Goal: Check status: Check status

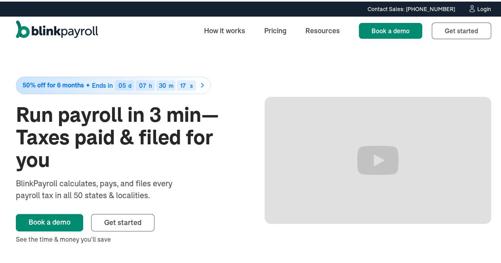
click at [477, 7] on div "Login" at bounding box center [484, 8] width 14 height 6
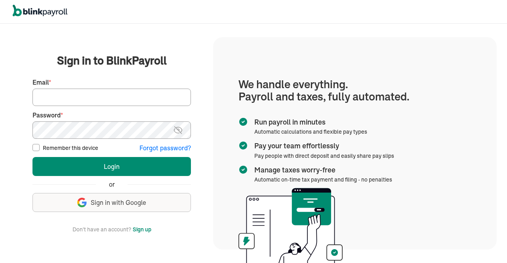
click at [169, 95] on input "Email *" at bounding box center [111, 97] width 158 height 17
type input "hr@vertonsolutions.com"
click at [176, 132] on img at bounding box center [178, 130] width 10 height 10
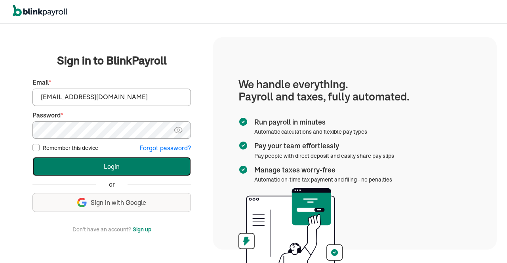
click at [135, 162] on button "Login" at bounding box center [111, 166] width 158 height 19
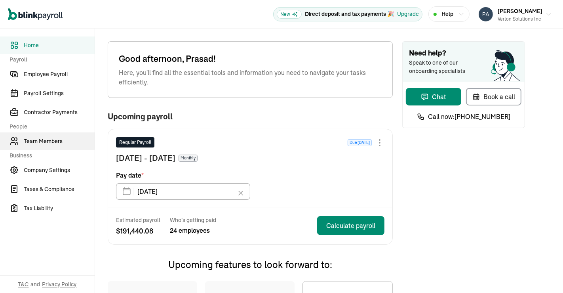
click at [48, 138] on span "Team Members" at bounding box center [59, 141] width 71 height 8
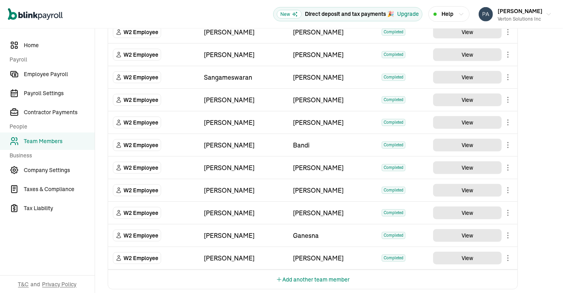
scroll to position [477, 0]
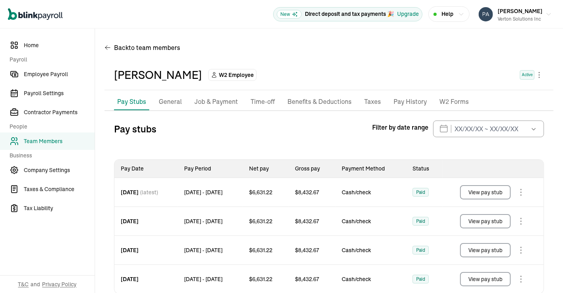
click at [473, 190] on button "View pay stub" at bounding box center [485, 192] width 51 height 14
